Goal: Information Seeking & Learning: Understand process/instructions

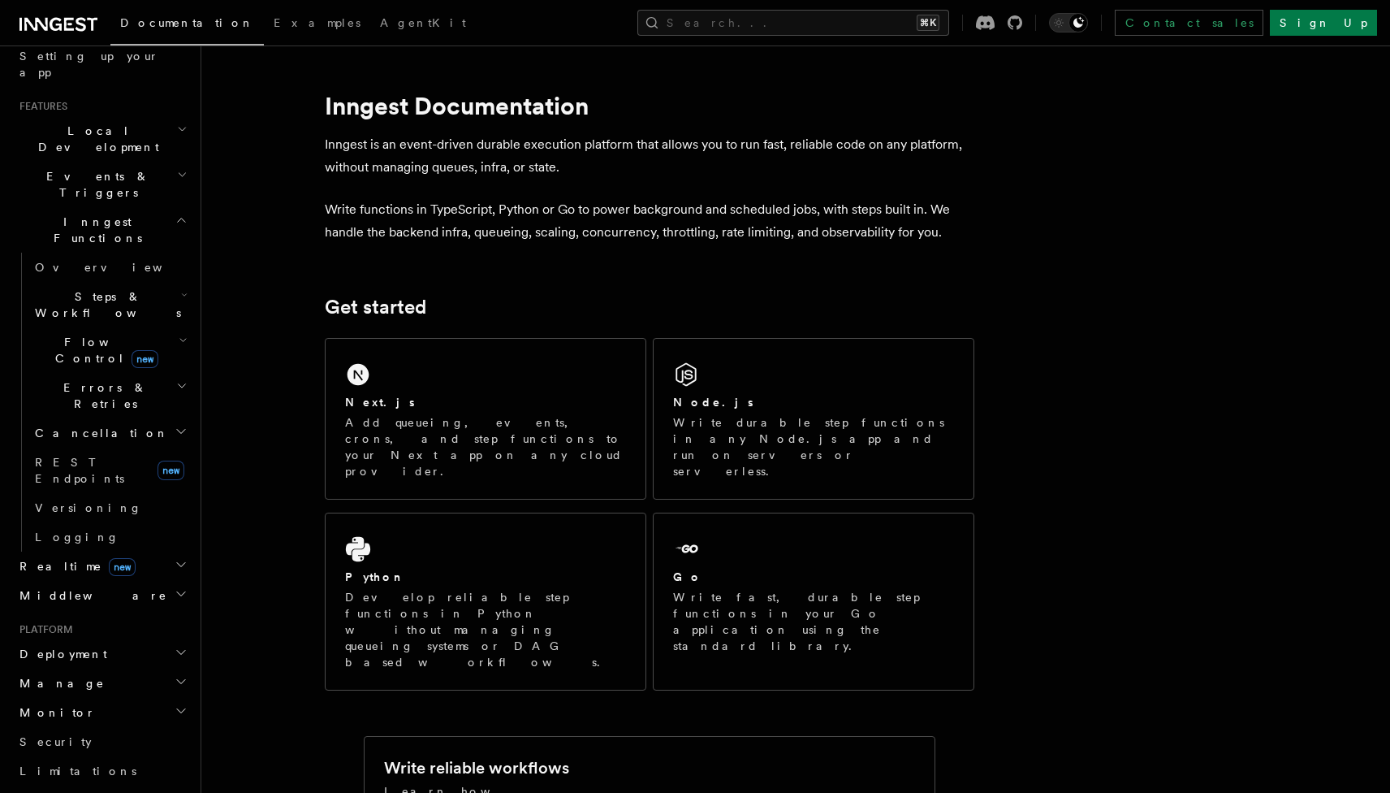
scroll to position [314, 0]
click at [78, 644] on span "Deployment" at bounding box center [60, 652] width 94 height 16
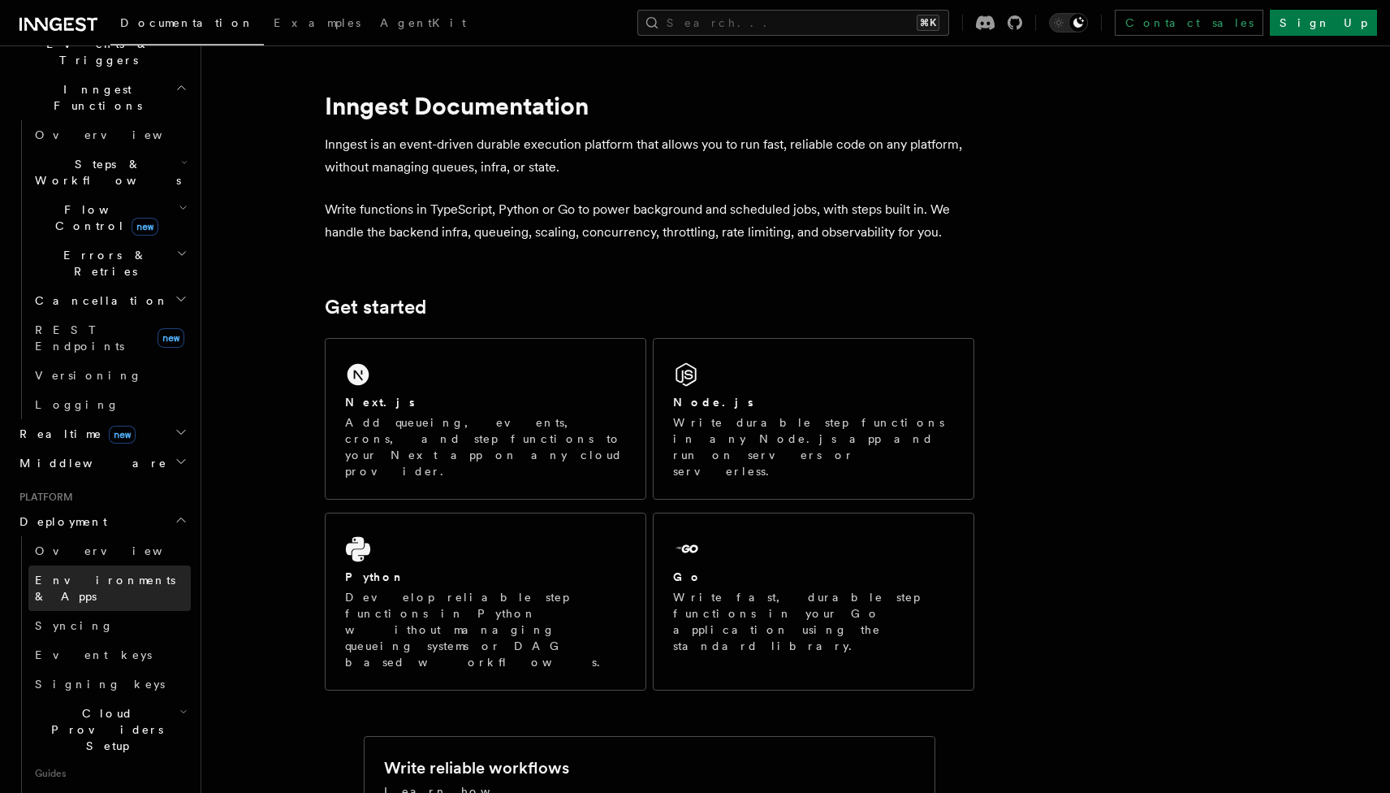
scroll to position [443, 0]
click at [103, 707] on span "Cloud Providers Setup" at bounding box center [103, 731] width 151 height 49
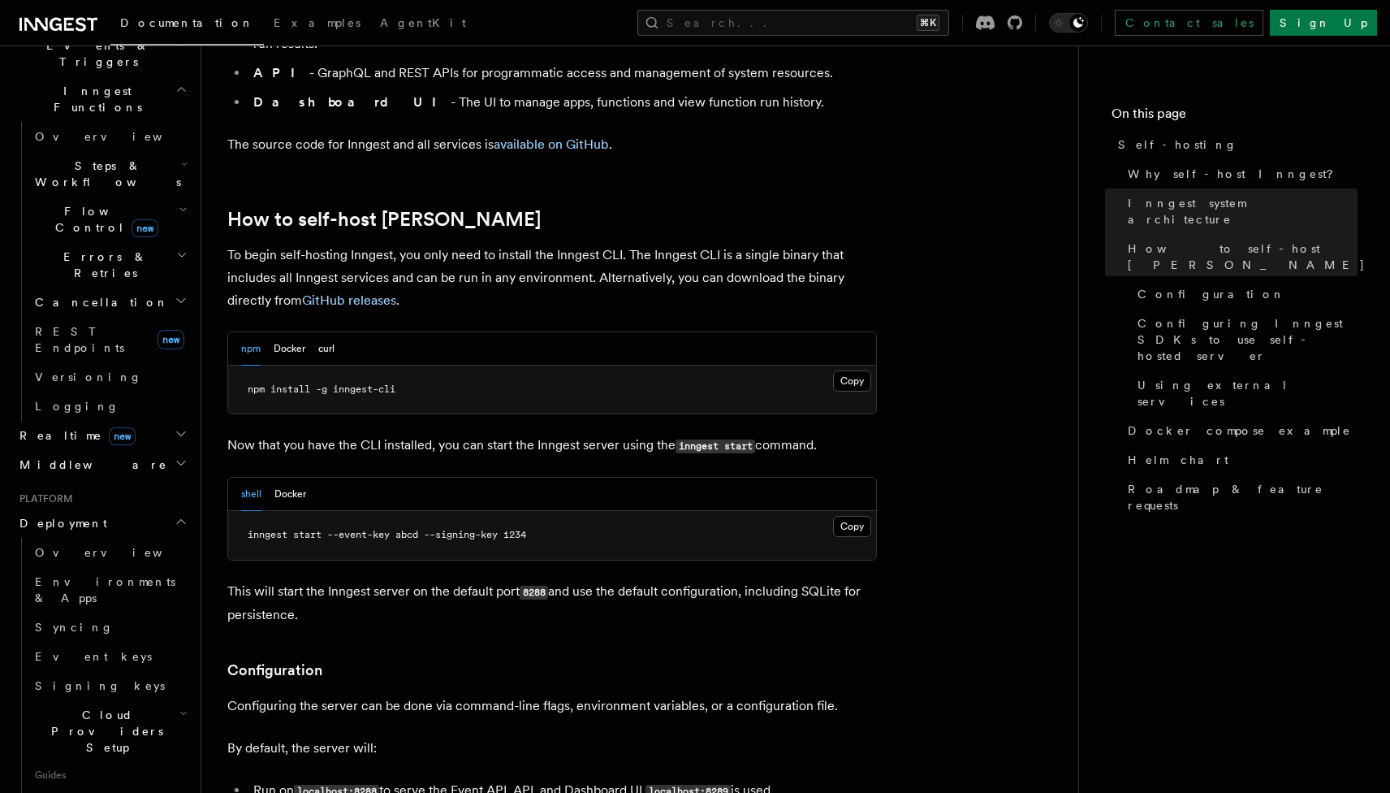
scroll to position [1506, 0]
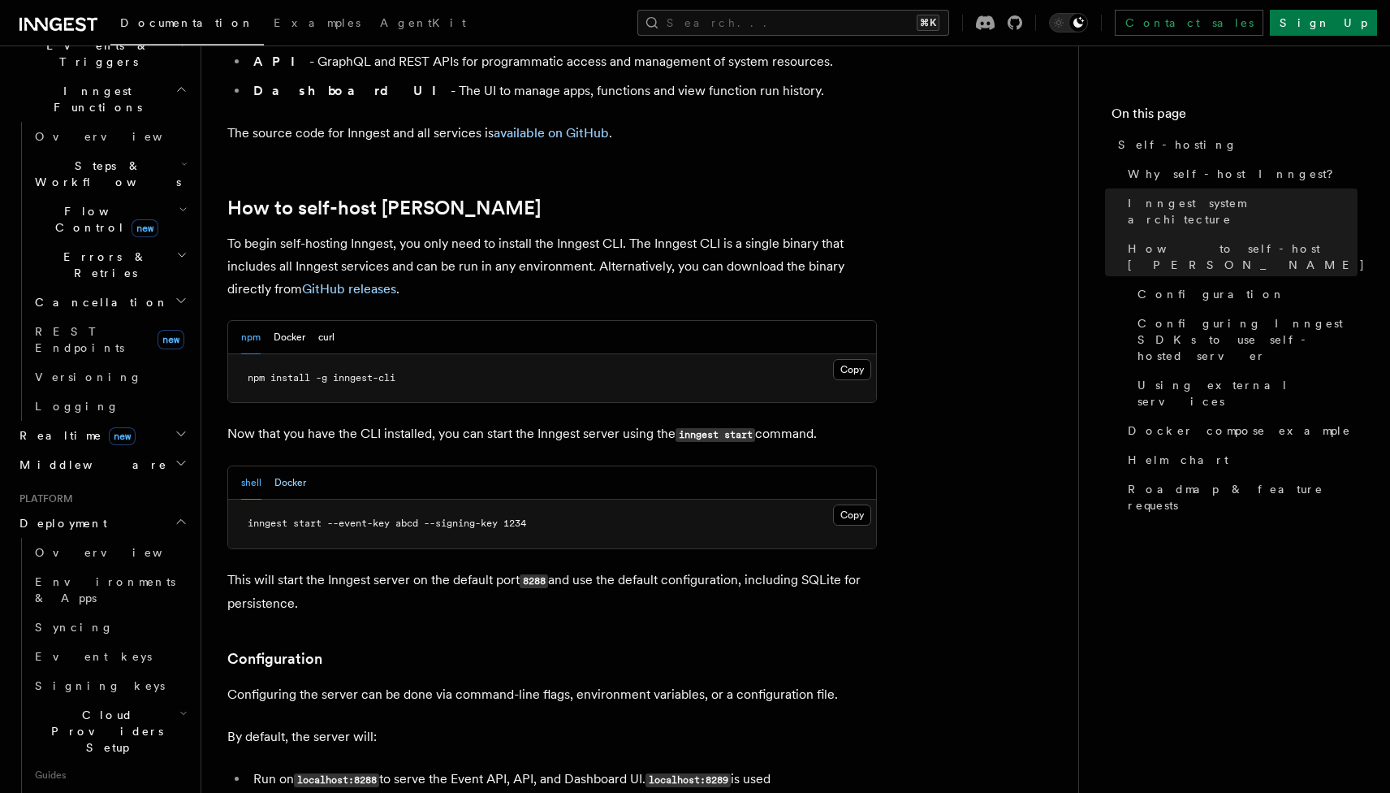
click at [295, 466] on button "Docker" at bounding box center [290, 482] width 32 height 33
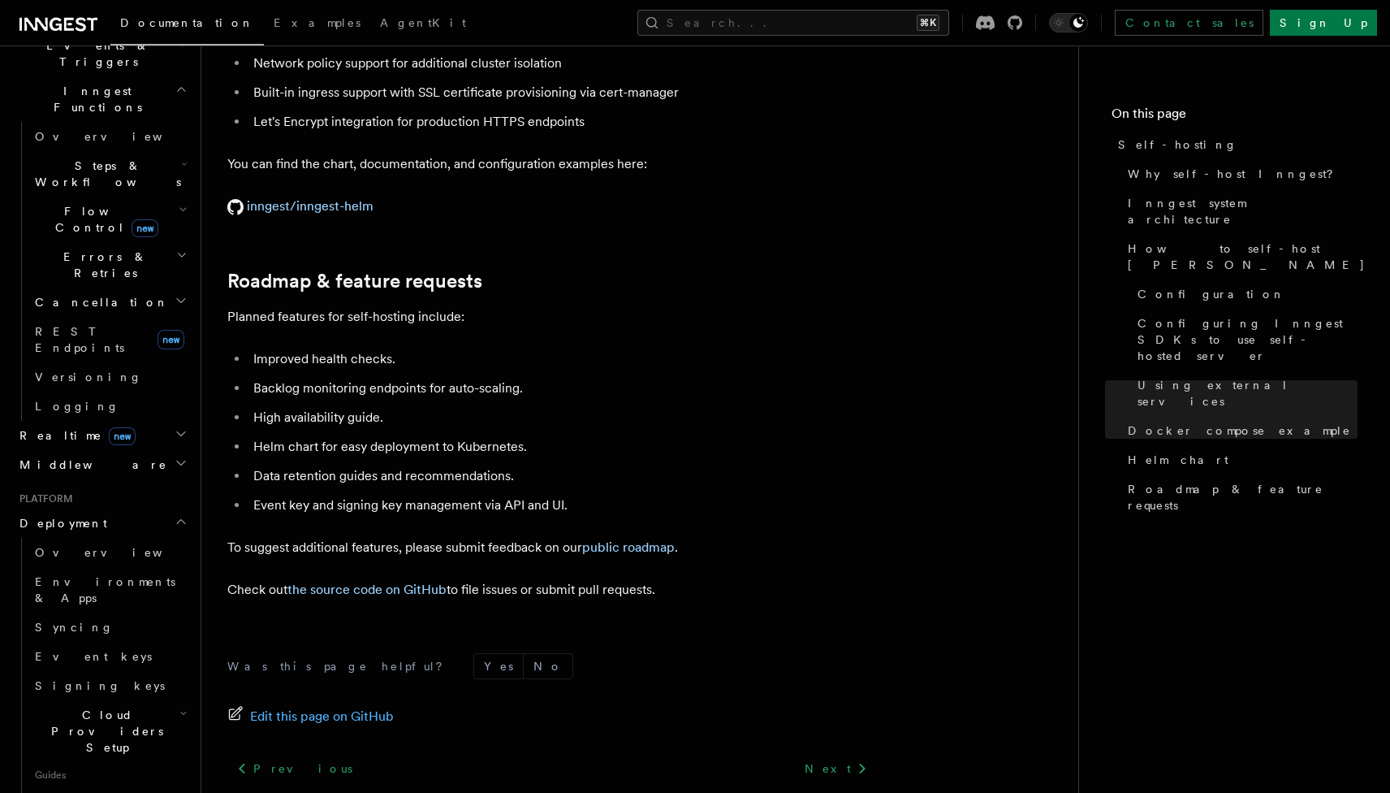
scroll to position [6091, 0]
click at [333, 197] on link "inngest/inngest-helm" at bounding box center [300, 204] width 146 height 15
